Goal: Navigation & Orientation: Find specific page/section

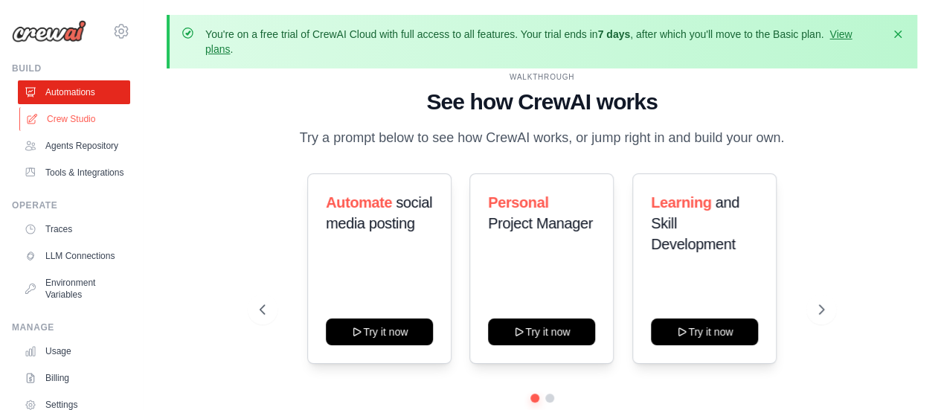
click at [66, 116] on link "Crew Studio" at bounding box center [75, 119] width 112 height 24
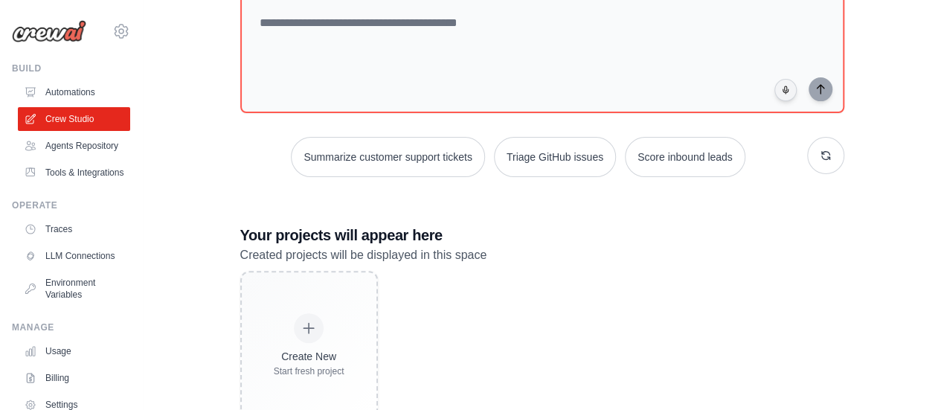
scroll to position [214, 0]
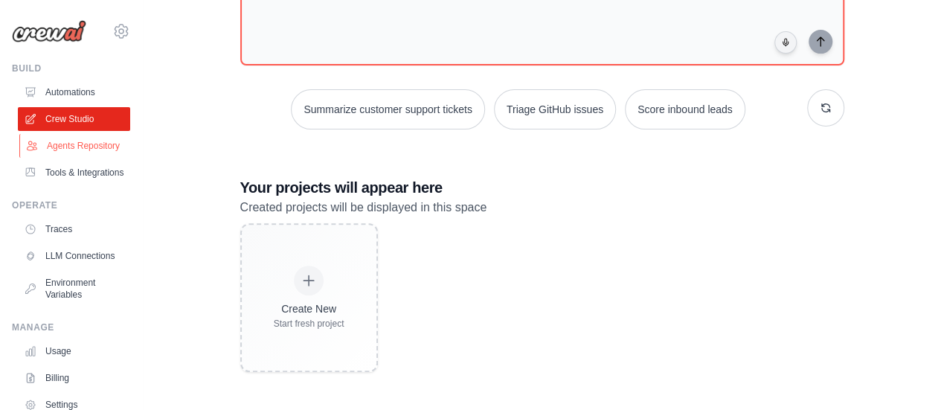
click at [59, 154] on link "Agents Repository" at bounding box center [75, 146] width 112 height 24
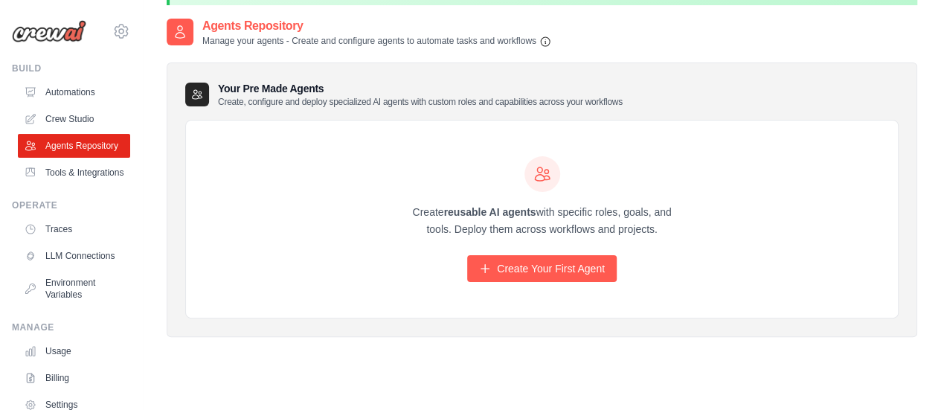
scroll to position [95, 0]
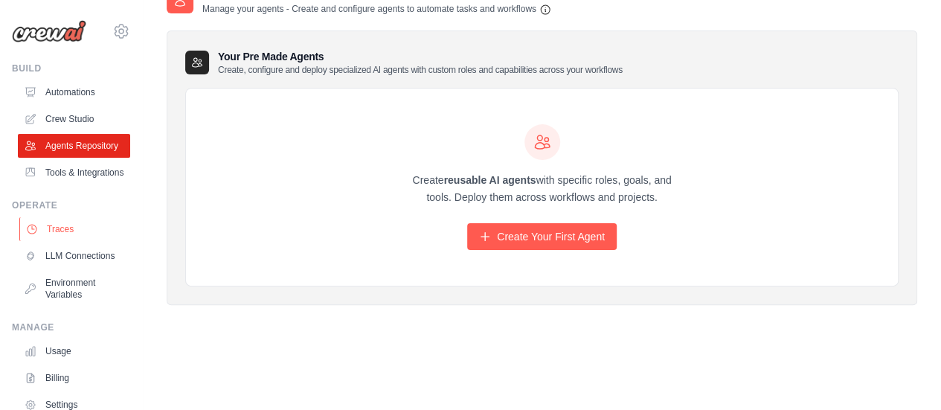
click at [60, 241] on link "Traces" at bounding box center [75, 229] width 112 height 24
